Goal: Download file/media

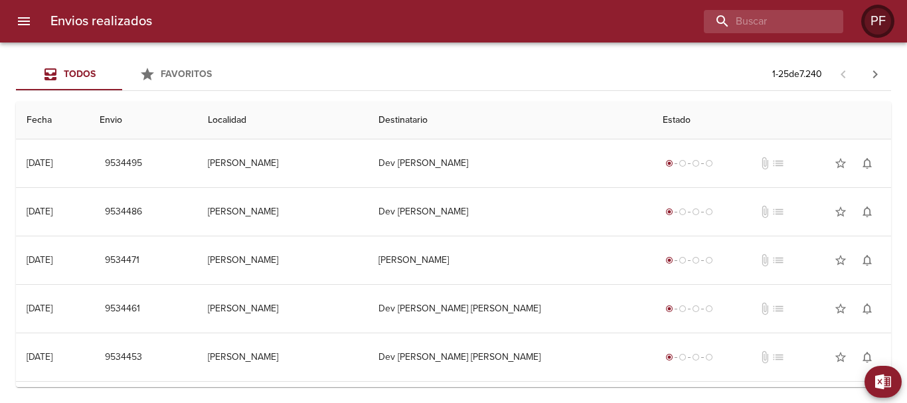
click at [876, 20] on div "PF" at bounding box center [878, 21] width 27 height 27
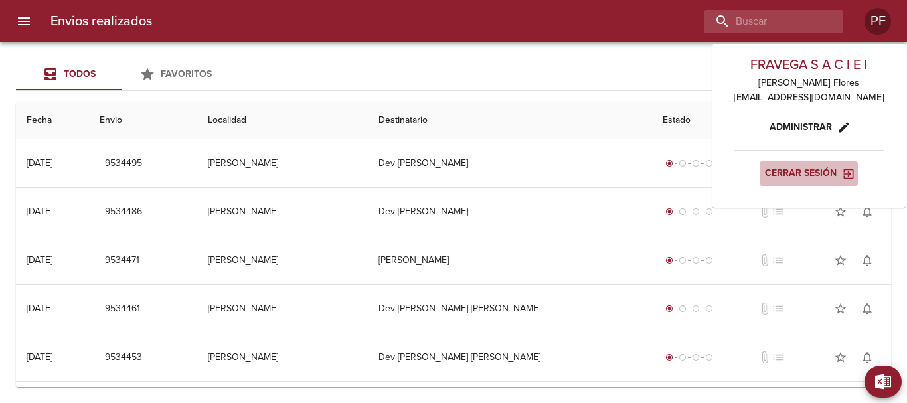
click at [814, 172] on span "Cerrar sesión" at bounding box center [809, 173] width 88 height 17
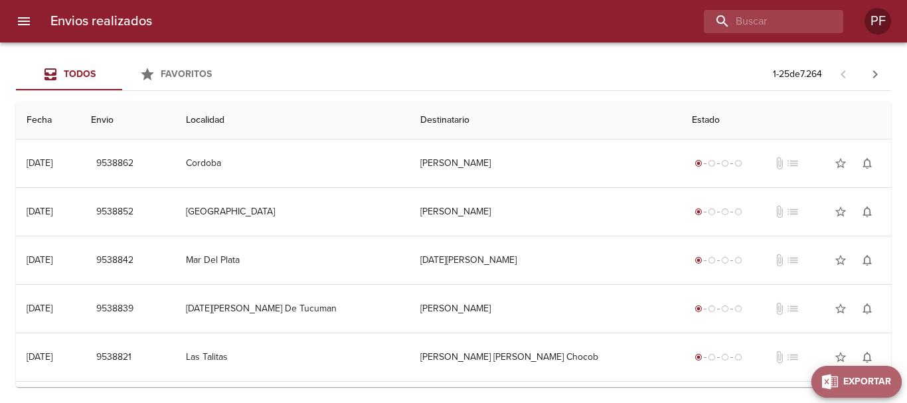
click at [885, 381] on span "Exportar" at bounding box center [867, 382] width 48 height 17
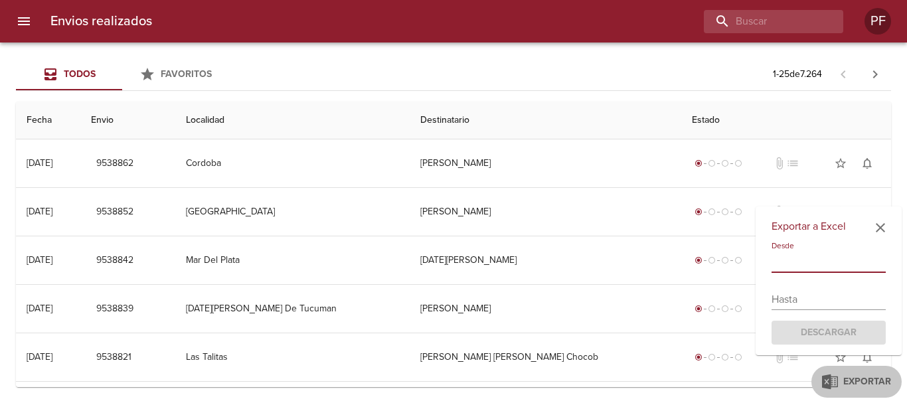
click at [828, 260] on input "text" at bounding box center [829, 262] width 114 height 21
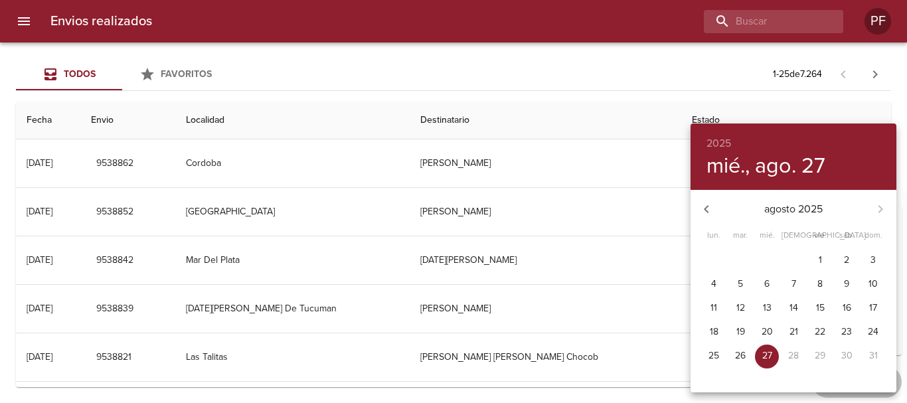
click at [716, 306] on p "11" at bounding box center [714, 308] width 7 height 13
type input "11/08/2025"
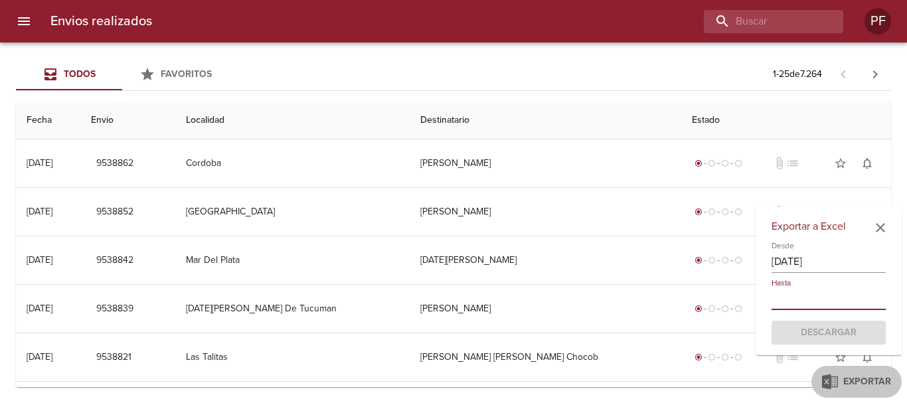
click at [808, 303] on input "text" at bounding box center [829, 299] width 114 height 21
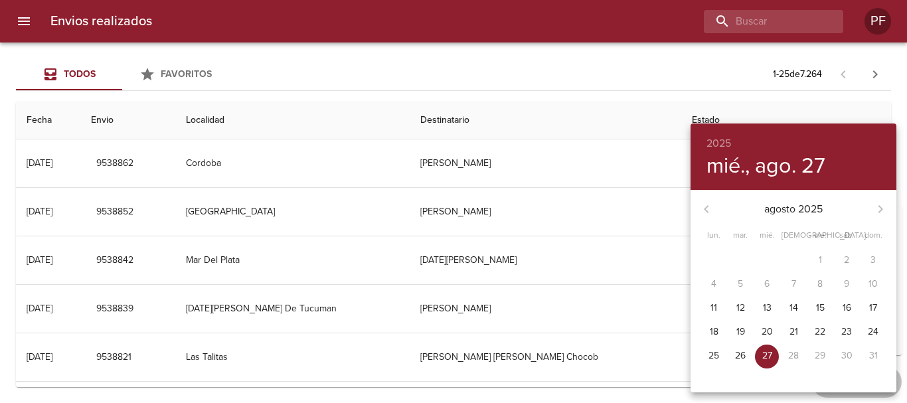
click at [768, 359] on p "27" at bounding box center [767, 355] width 10 height 13
type input "27/08/2025"
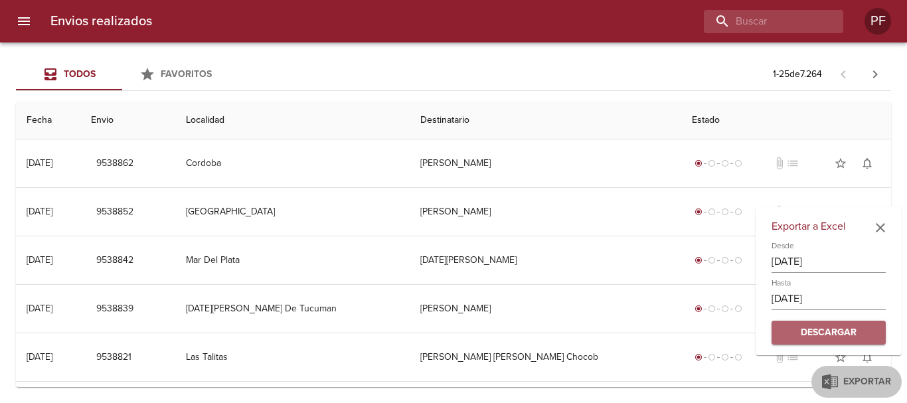
click at [802, 329] on span "Descargar" at bounding box center [828, 333] width 93 height 17
